Goal: Find specific page/section: Find specific page/section

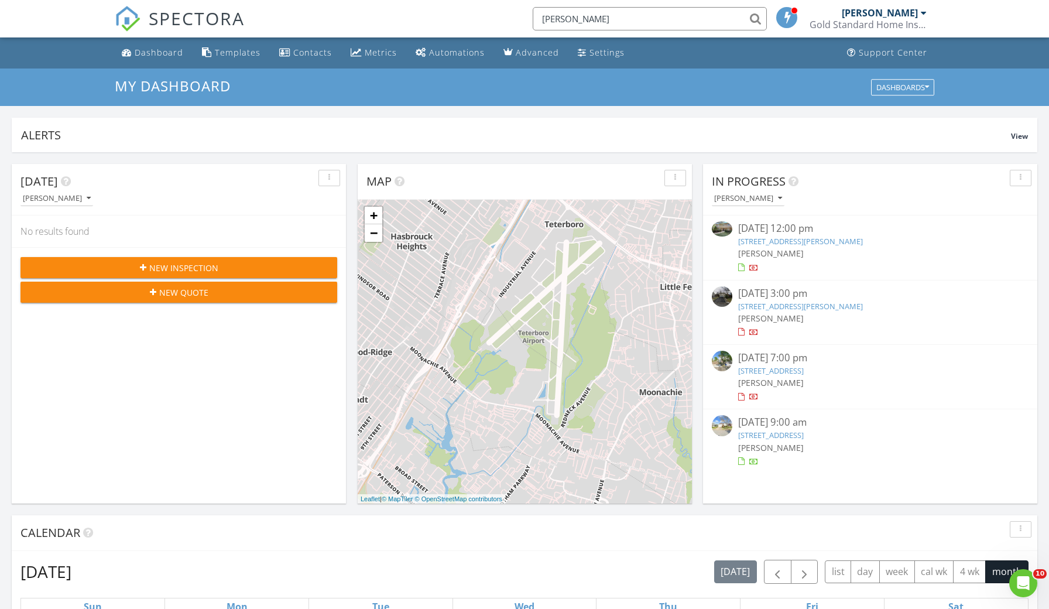
type input "[PERSON_NAME]"
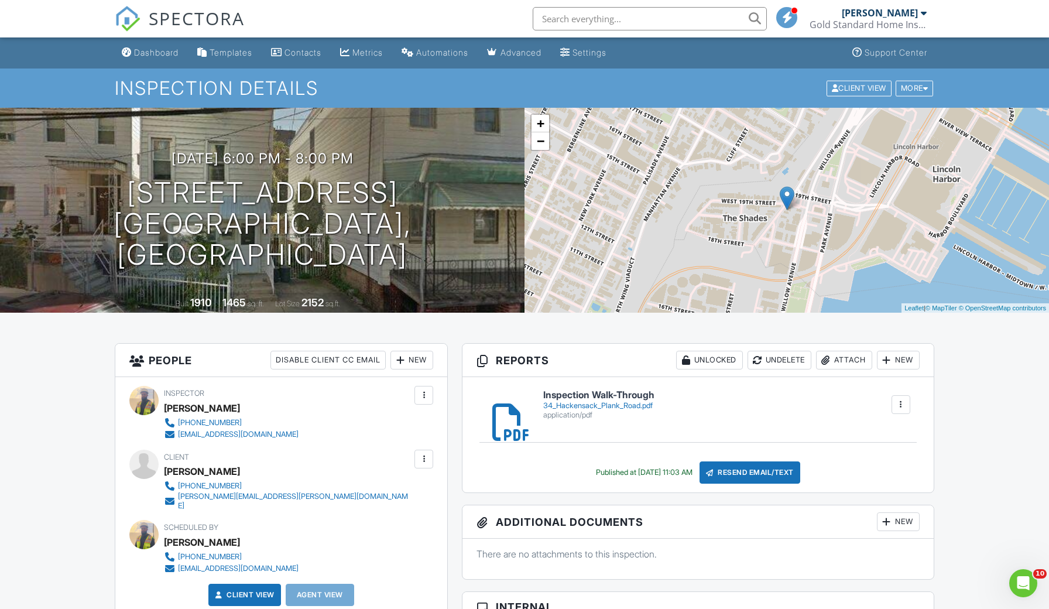
click at [574, 20] on input "text" at bounding box center [650, 18] width 234 height 23
type input "ya"
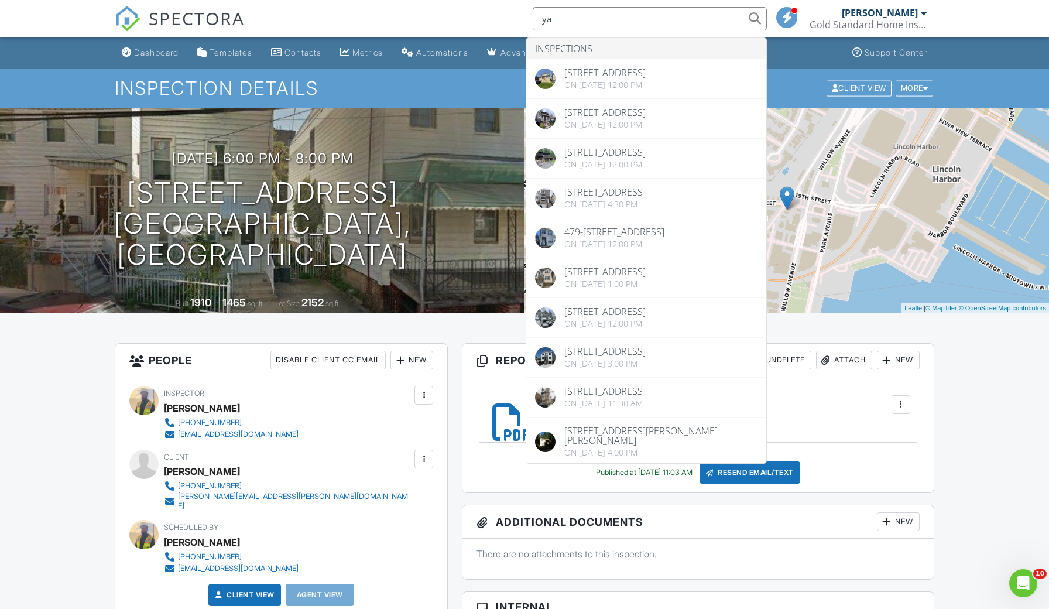
click at [560, 21] on input "ya" at bounding box center [650, 18] width 234 height 23
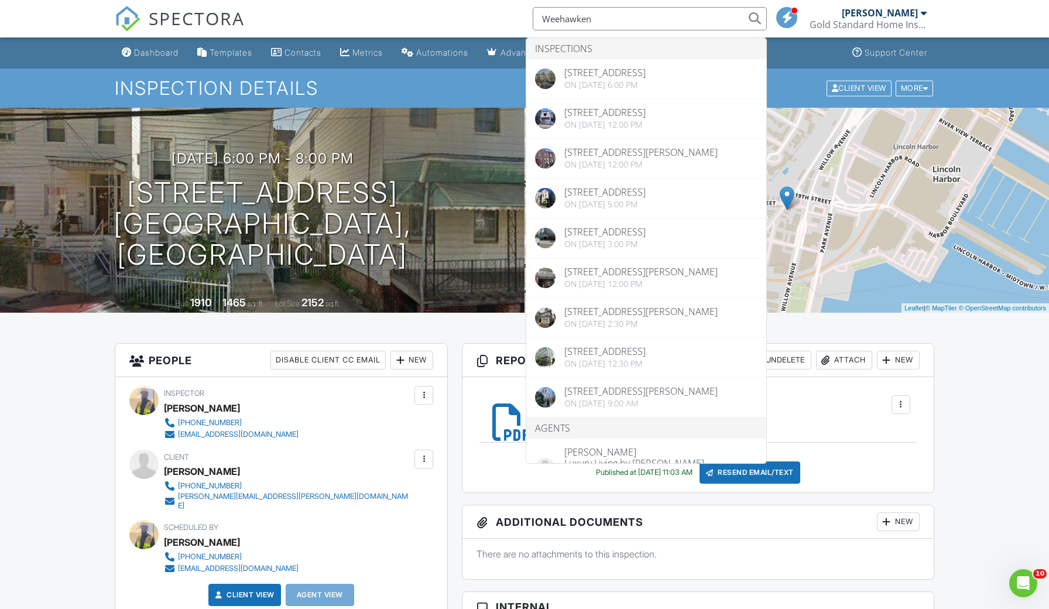
type input "Weehawken"
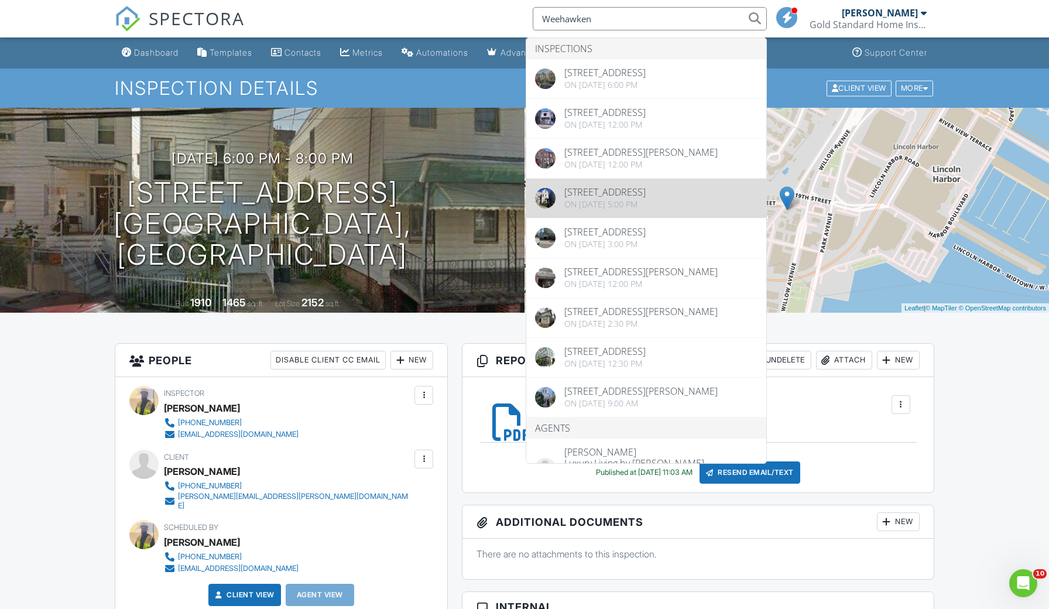
drag, startPoint x: 556, startPoint y: 39, endPoint x: 661, endPoint y: 235, distance: 222.7
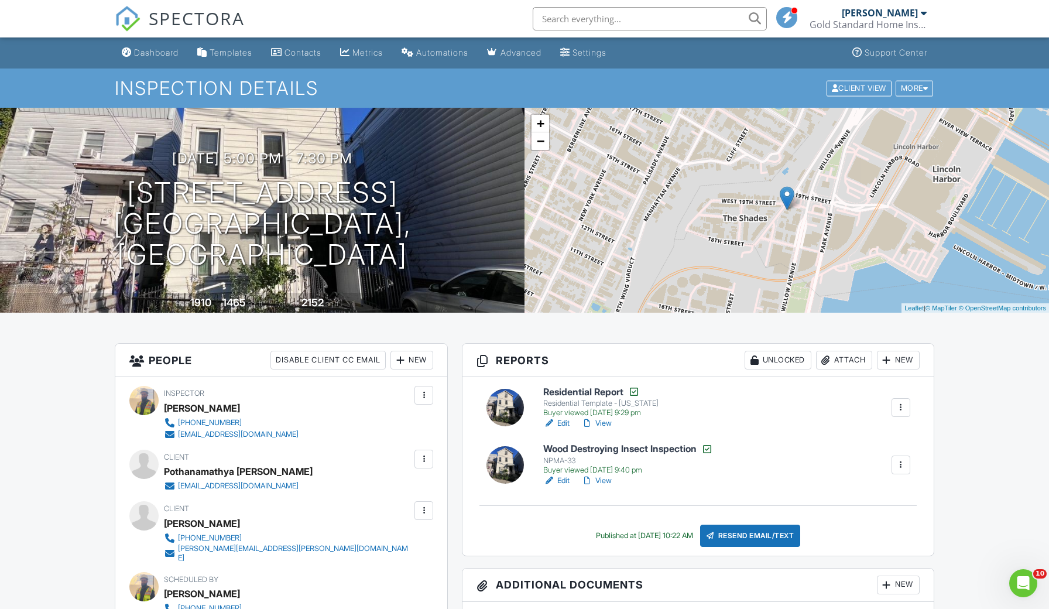
click at [571, 24] on input "text" at bounding box center [650, 18] width 234 height 23
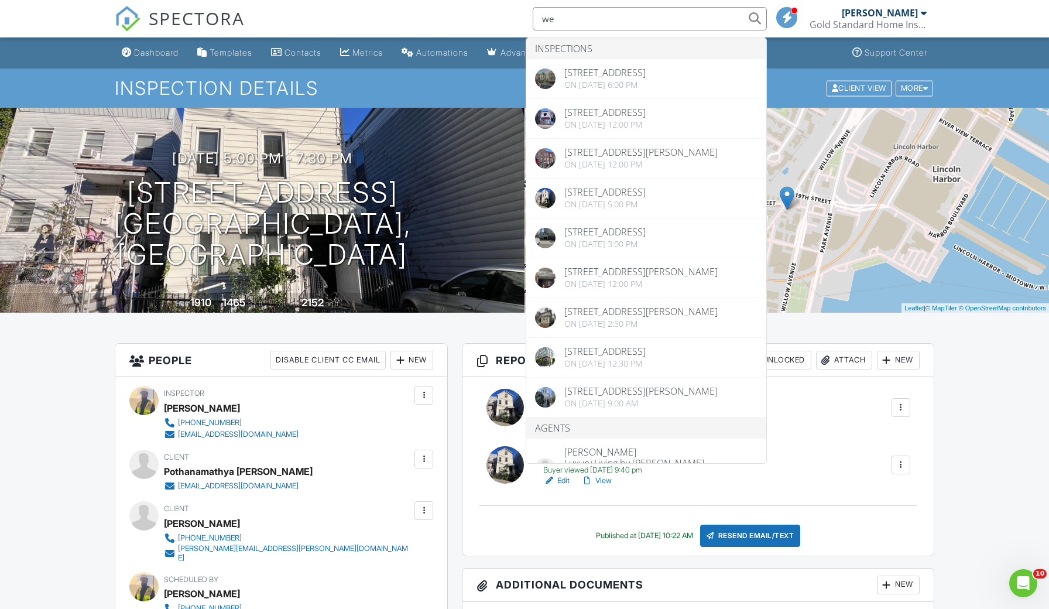
type input "w"
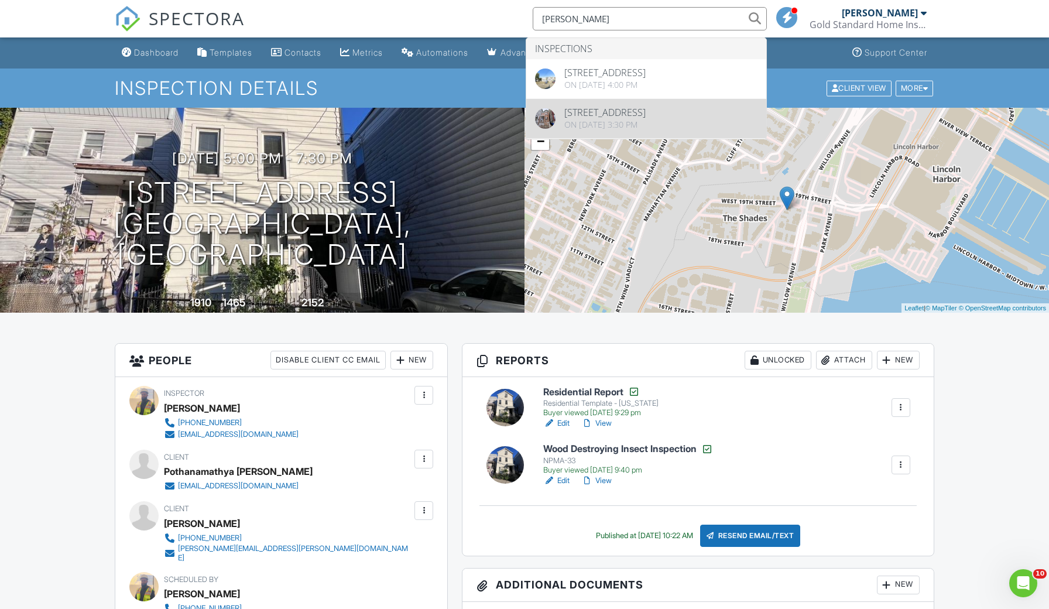
type input "gummadi"
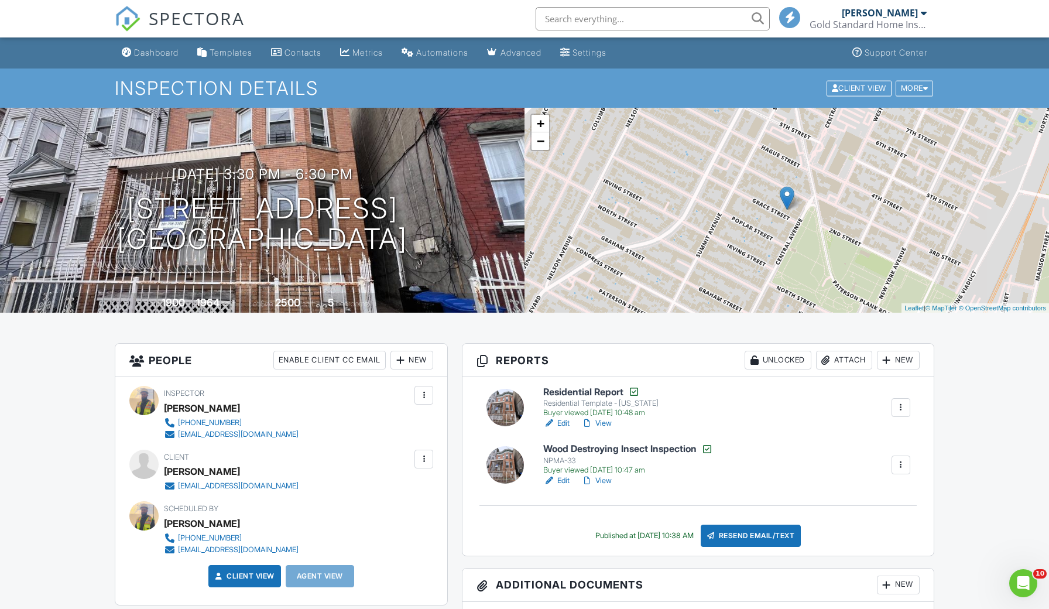
click at [634, 20] on input "text" at bounding box center [653, 18] width 234 height 23
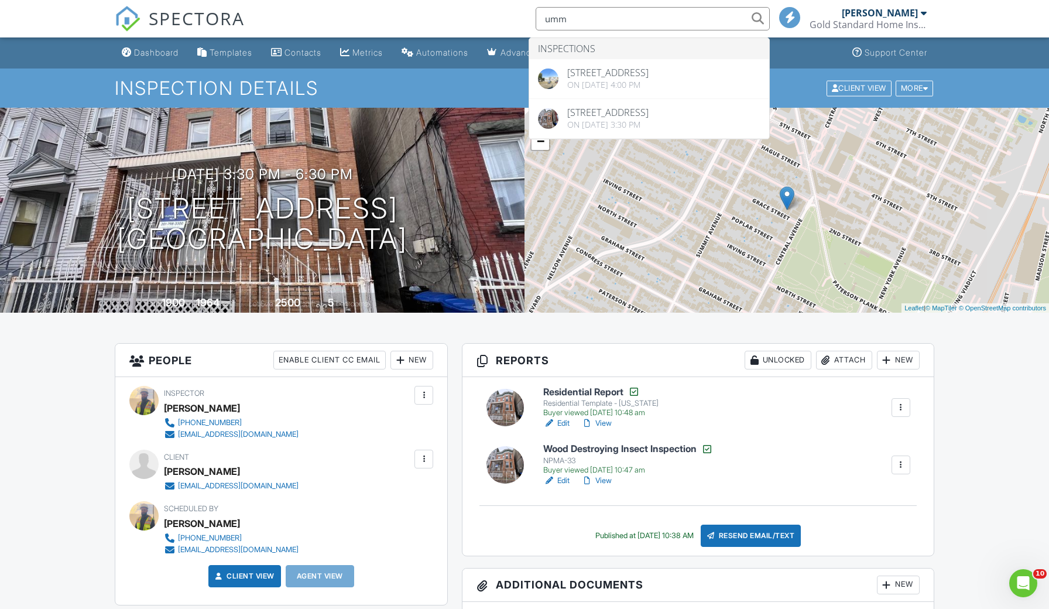
type input "umm"
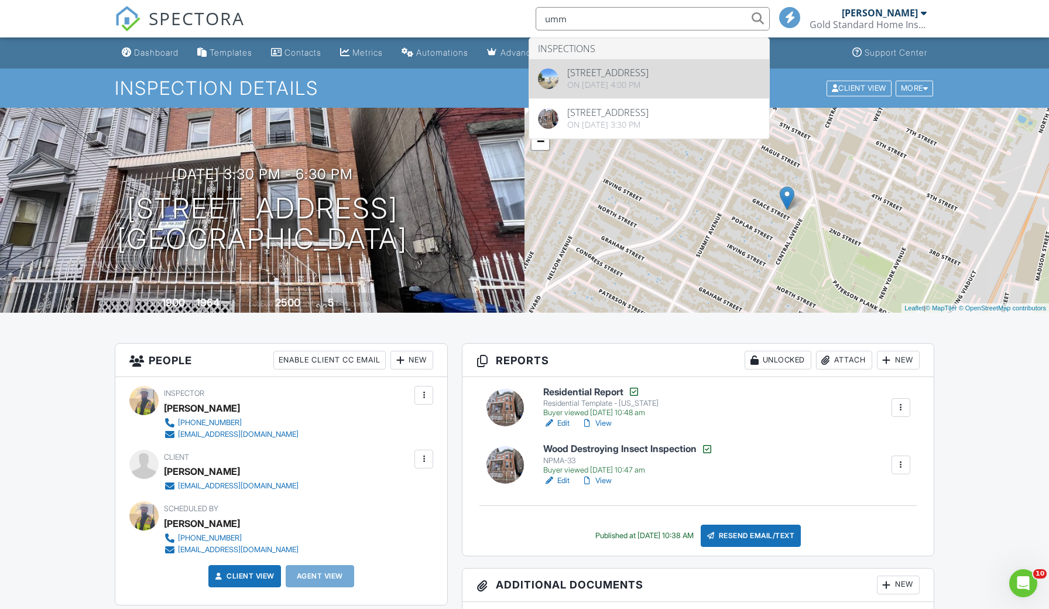
drag, startPoint x: 634, startPoint y: 20, endPoint x: 640, endPoint y: 80, distance: 60.6
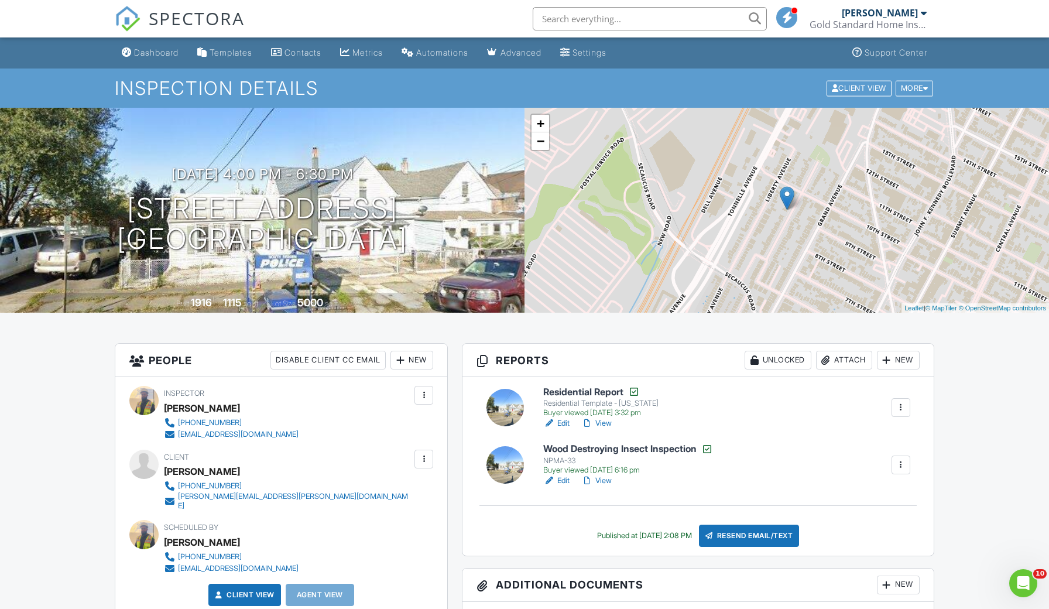
click at [596, 25] on input "text" at bounding box center [650, 18] width 234 height 23
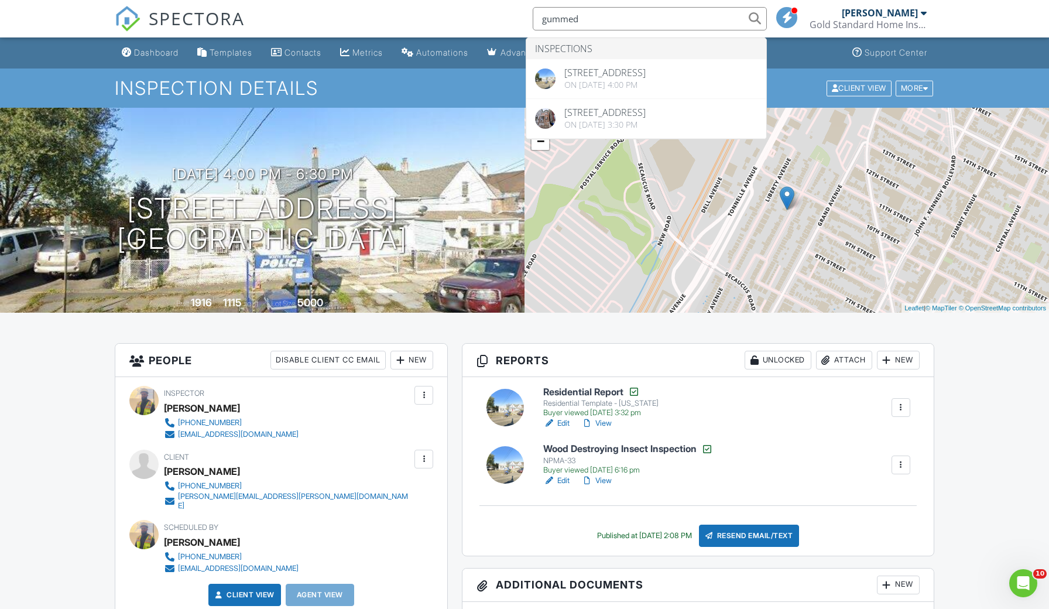
type input "gummed"
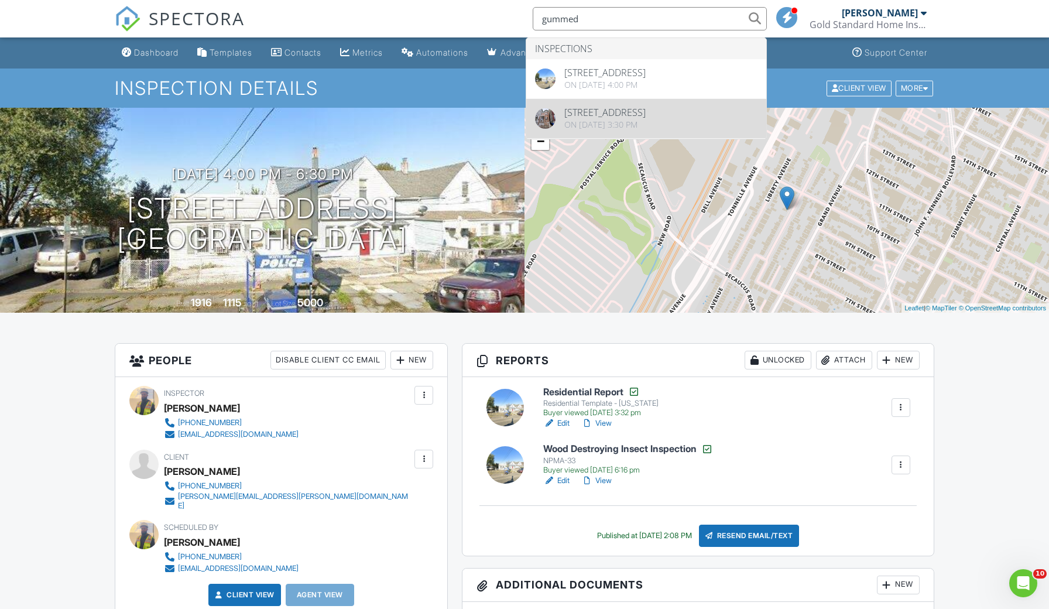
drag, startPoint x: 596, startPoint y: 25, endPoint x: 597, endPoint y: 122, distance: 97.2
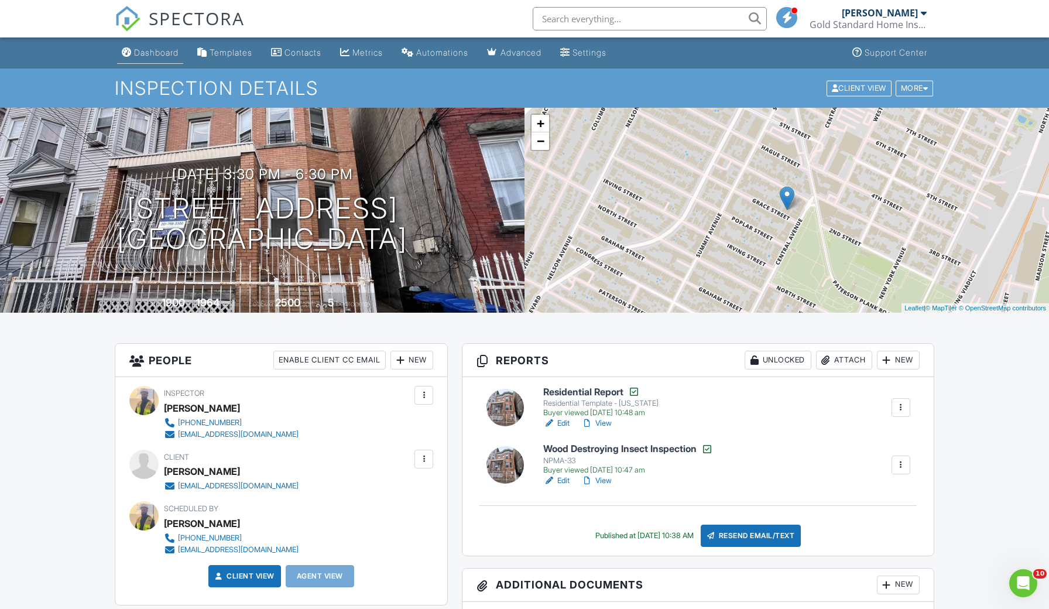
click at [152, 48] on div "Dashboard" at bounding box center [156, 52] width 45 height 10
